Goal: Browse casually

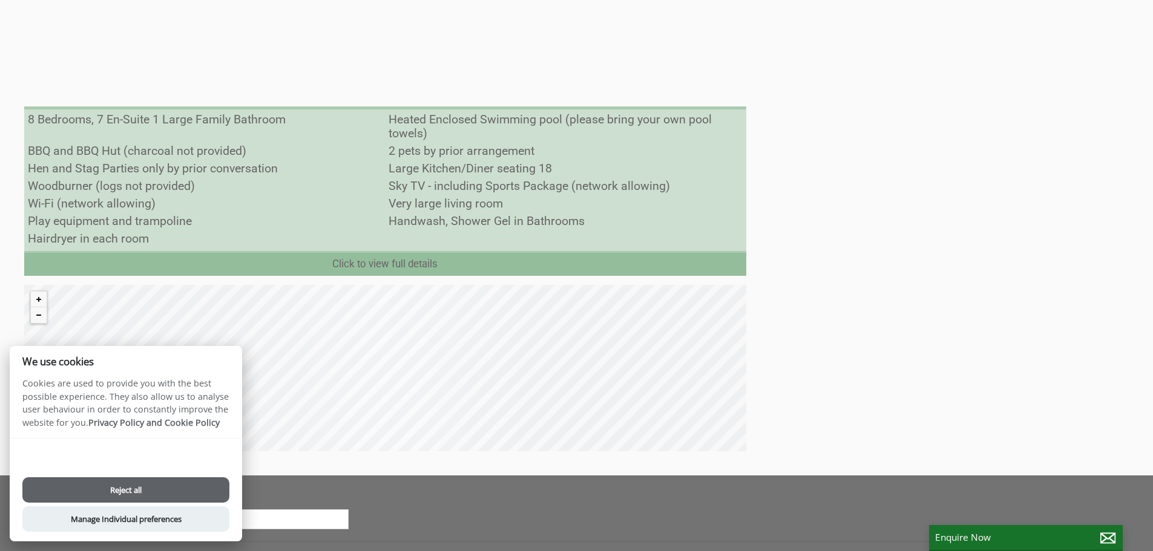
scroll to position [968, 0]
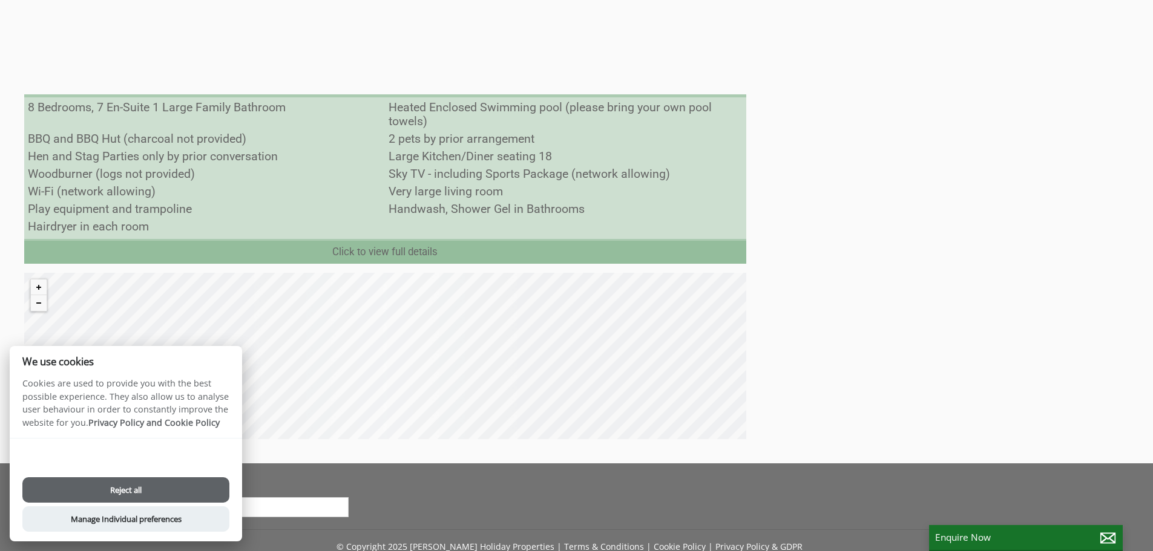
click at [96, 486] on button "Reject all" at bounding box center [125, 489] width 207 height 25
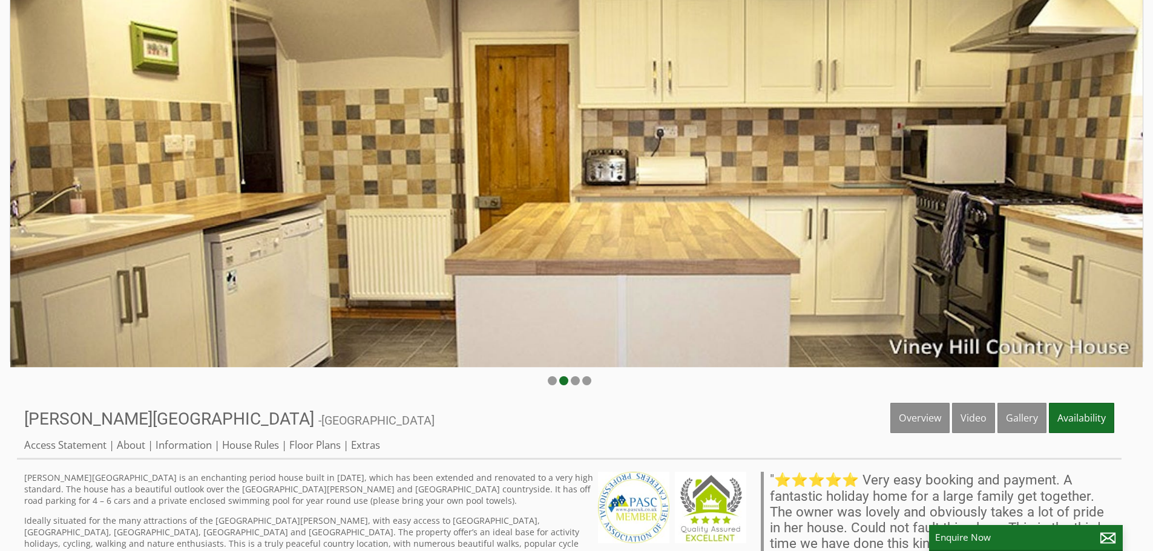
scroll to position [121, 0]
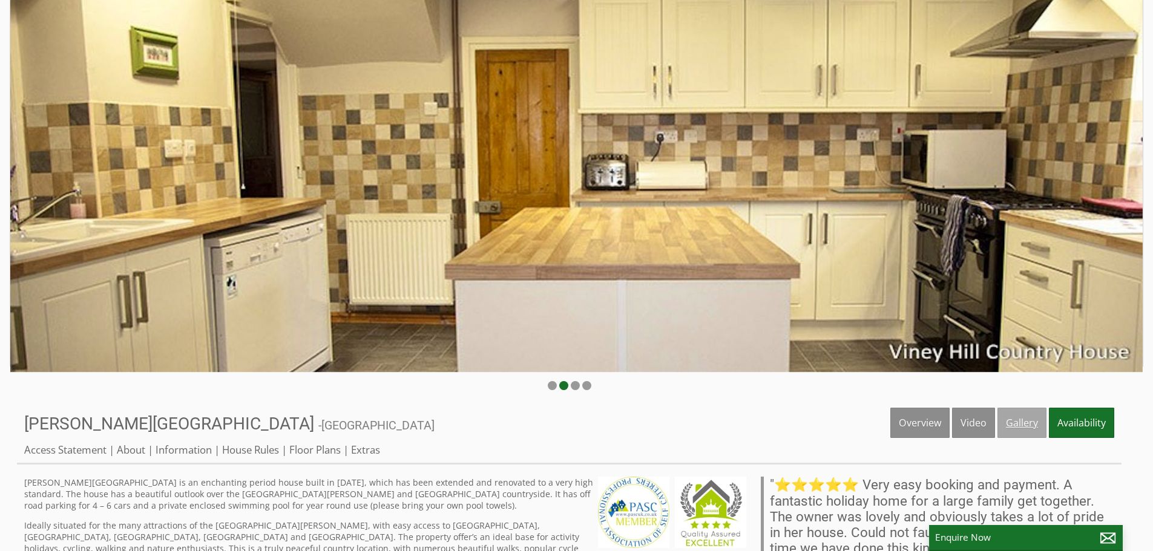
click at [1003, 416] on link "Gallery" at bounding box center [1021, 423] width 49 height 30
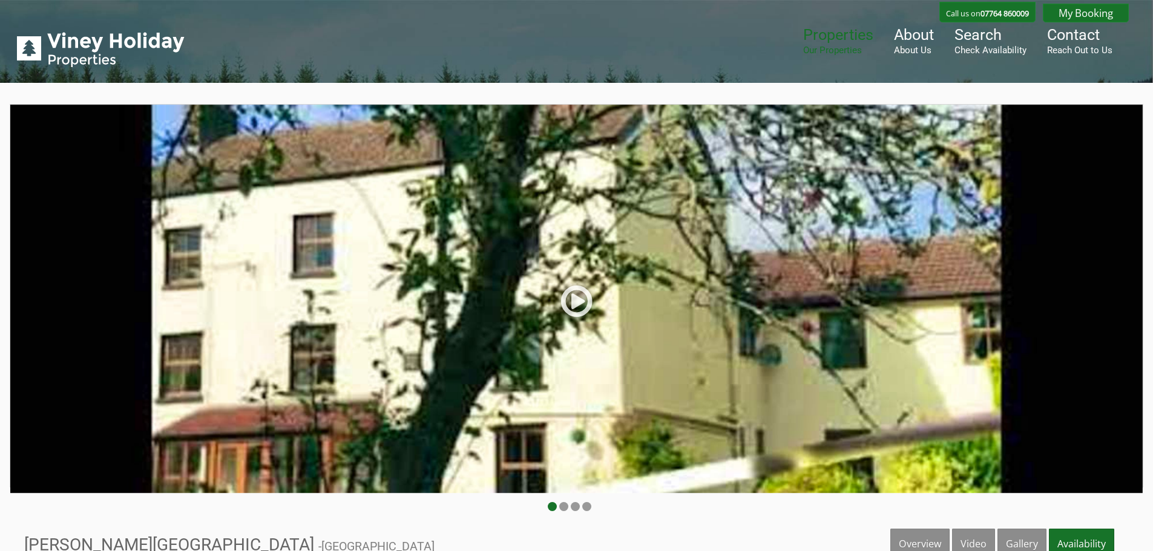
click at [1124, 271] on img at bounding box center [576, 299] width 1132 height 388
click at [1098, 280] on img at bounding box center [576, 299] width 1132 height 388
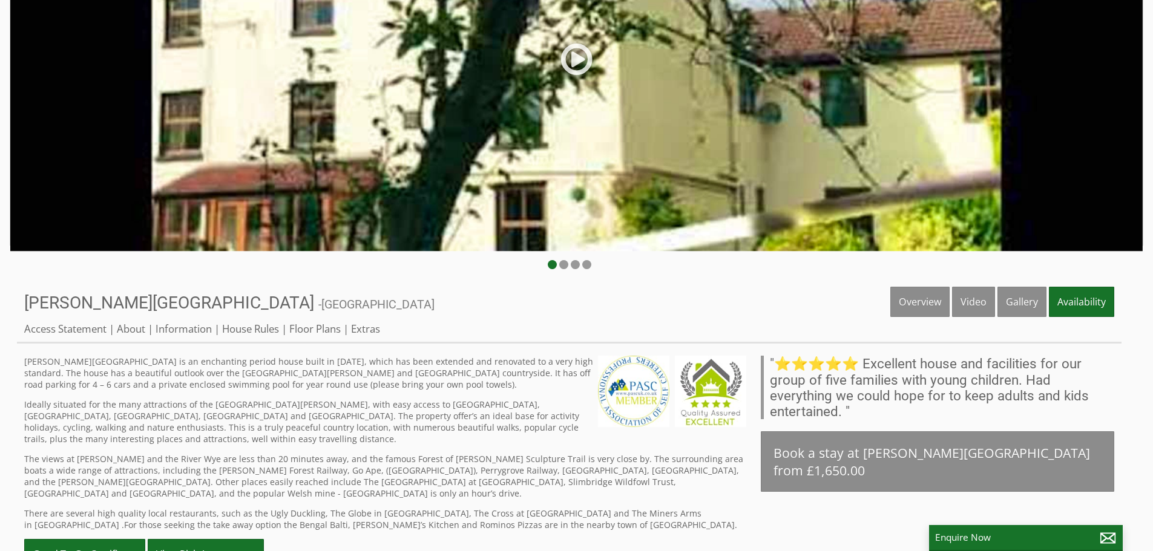
scroll to position [424, 0]
